Goal: Navigation & Orientation: Go to known website

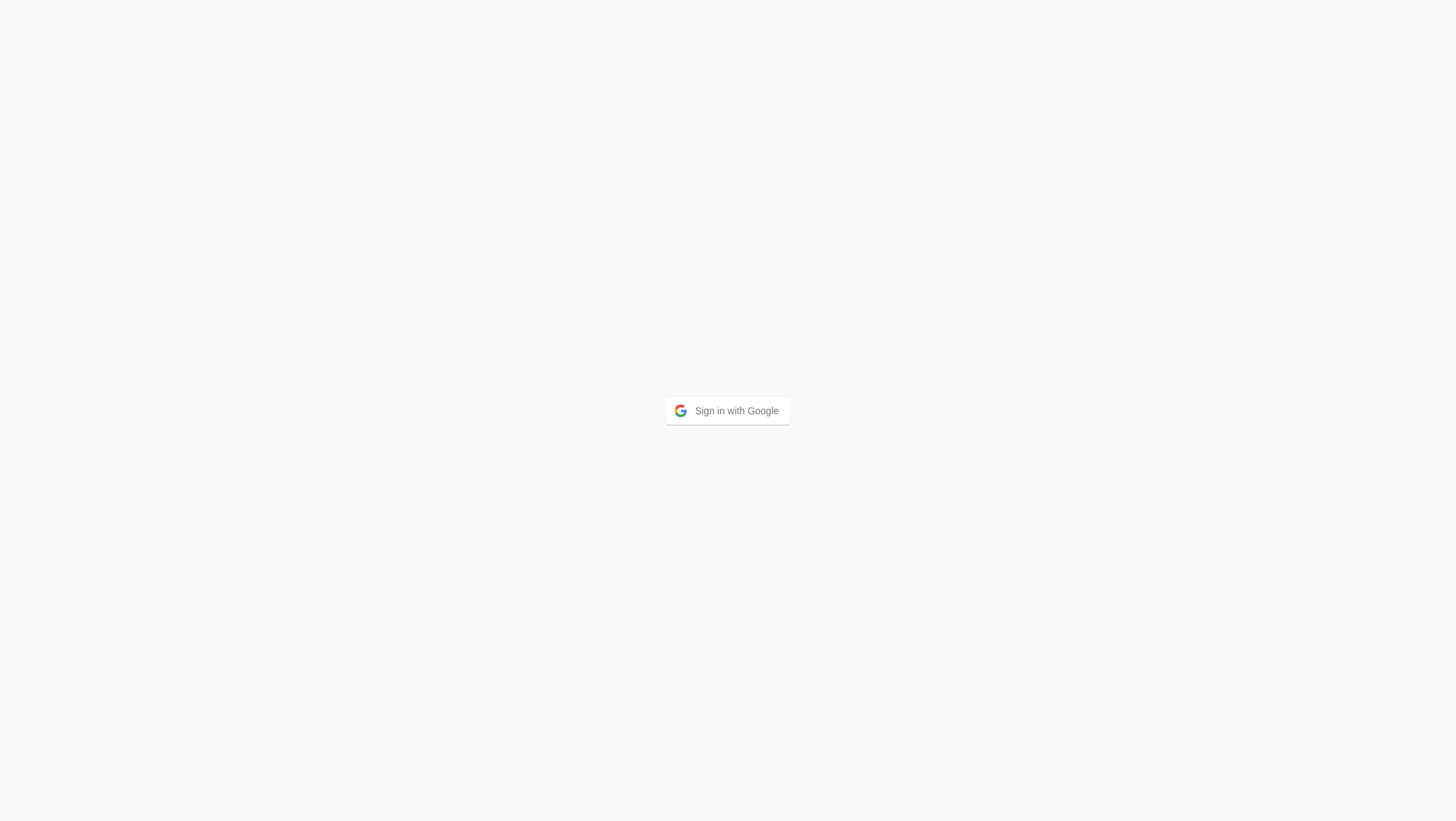
click at [702, 393] on div "Sign in with Google" at bounding box center [728, 410] width 1456 height 821
click at [702, 395] on div "Sign in with Google" at bounding box center [728, 410] width 1456 height 821
click at [704, 405] on button "Sign in with Google" at bounding box center [728, 411] width 124 height 28
